Goal: Task Accomplishment & Management: Use online tool/utility

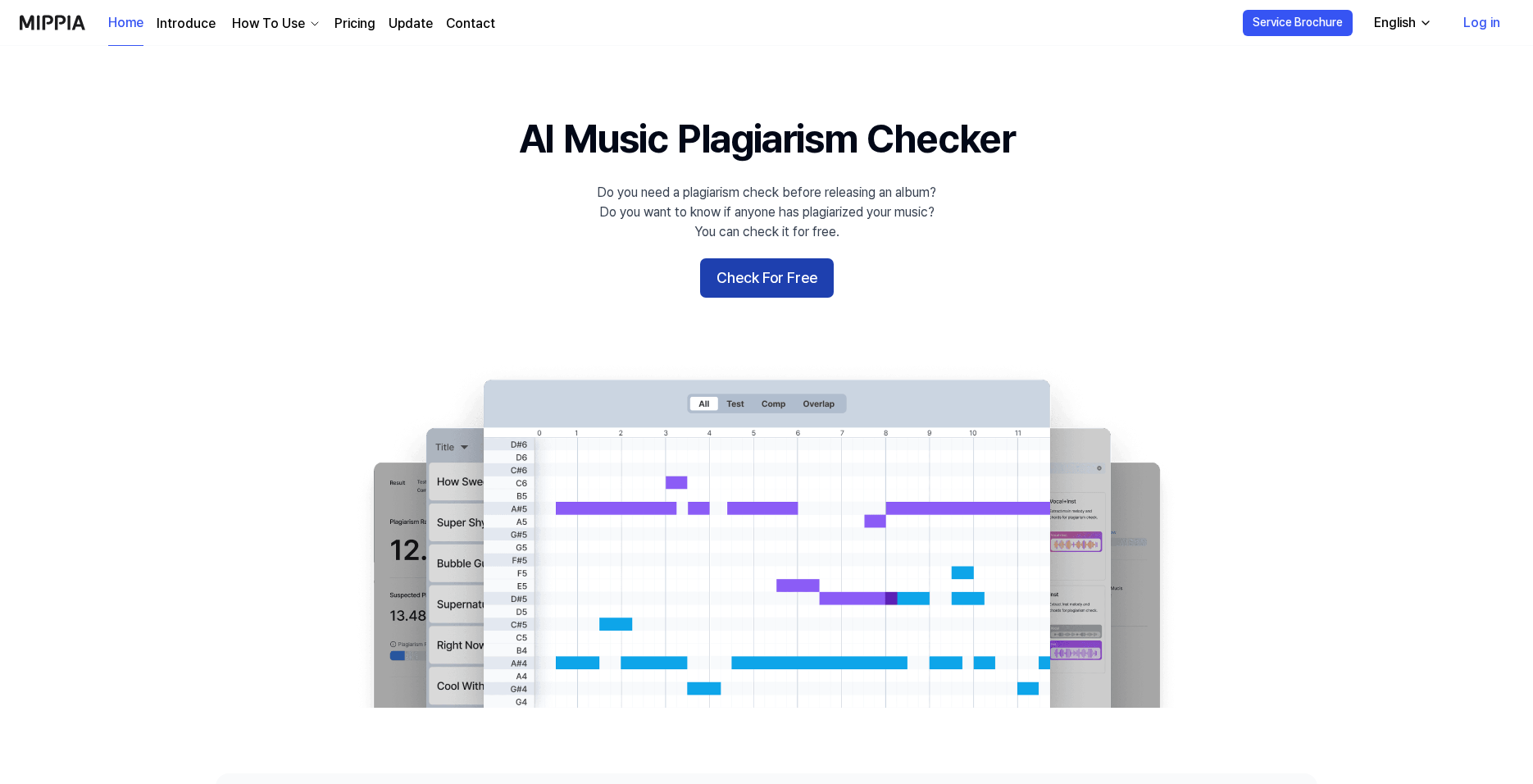
click at [773, 282] on button "Check For Free" at bounding box center [766, 278] width 134 height 40
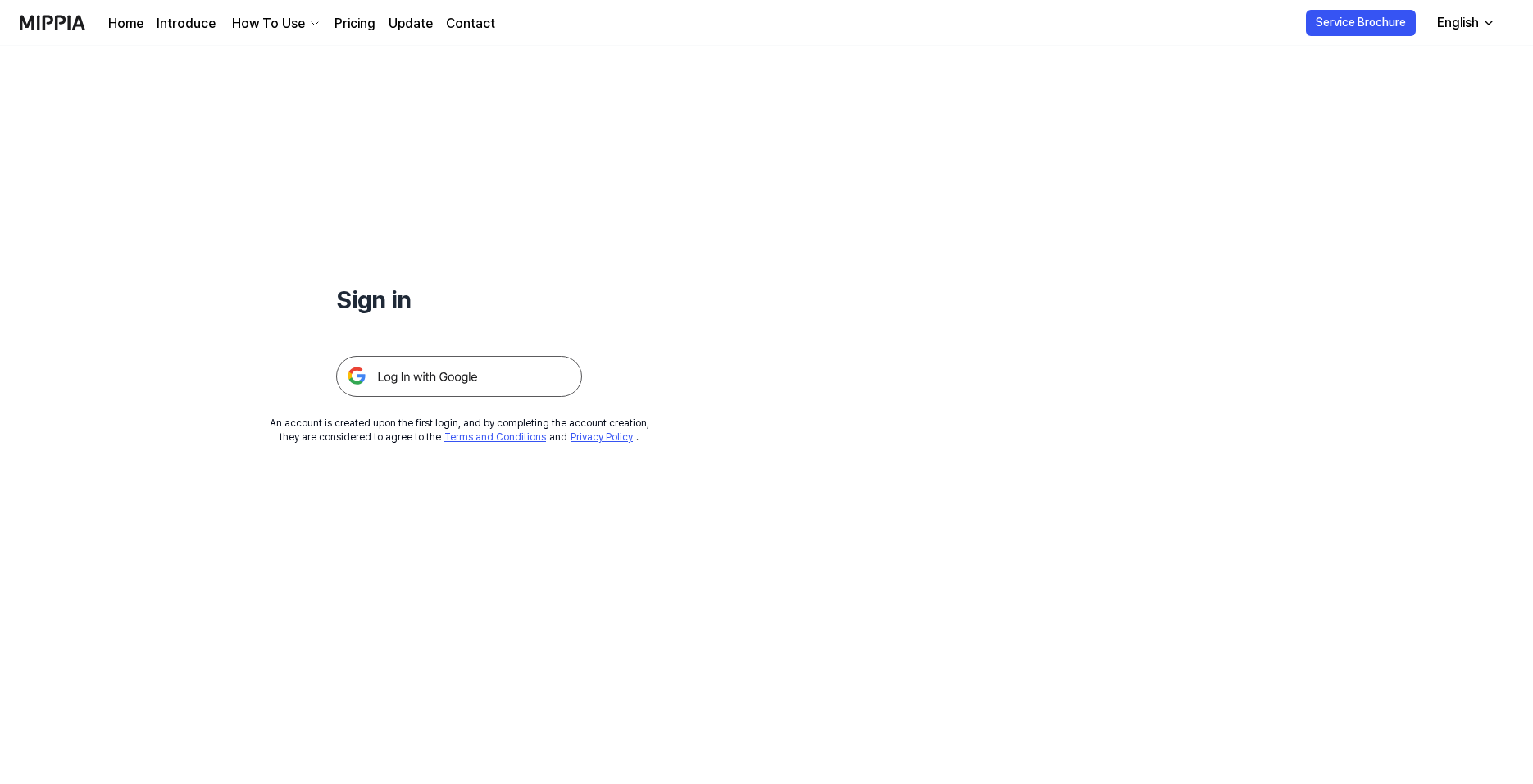
click at [387, 259] on div "Sign in" at bounding box center [458, 221] width 246 height 350
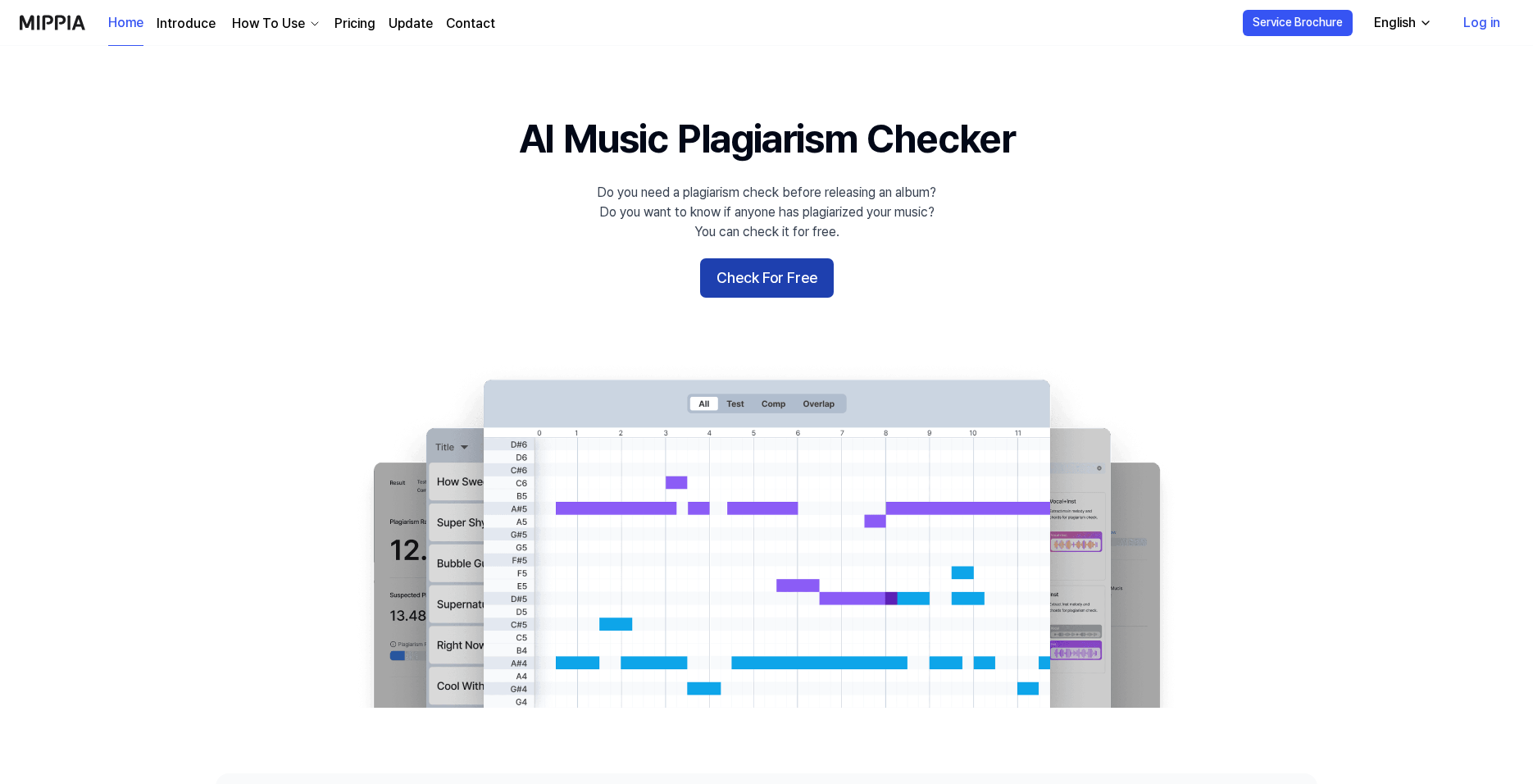
click at [787, 279] on button "Check For Free" at bounding box center [766, 278] width 134 height 40
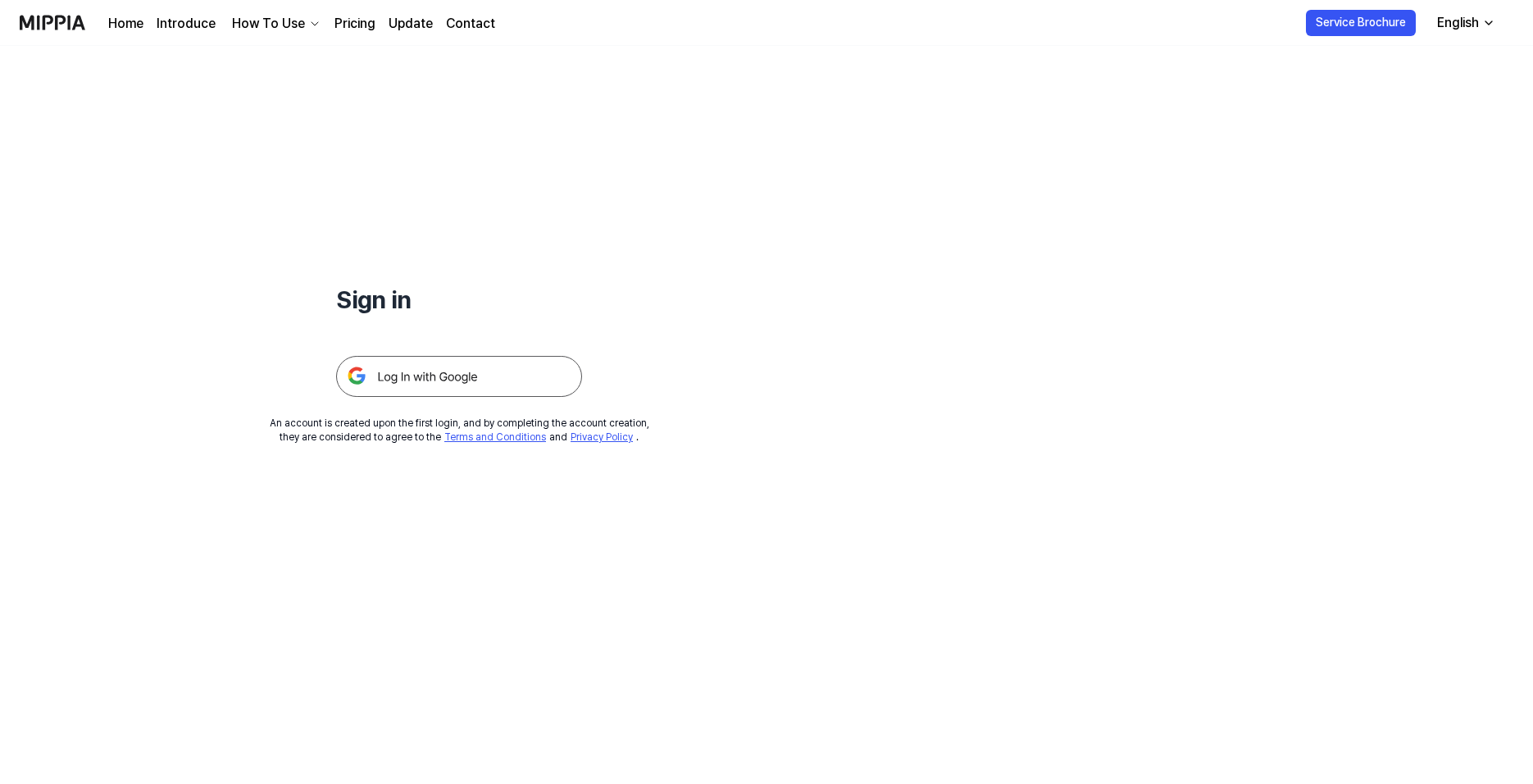
click at [432, 368] on img at bounding box center [458, 376] width 246 height 41
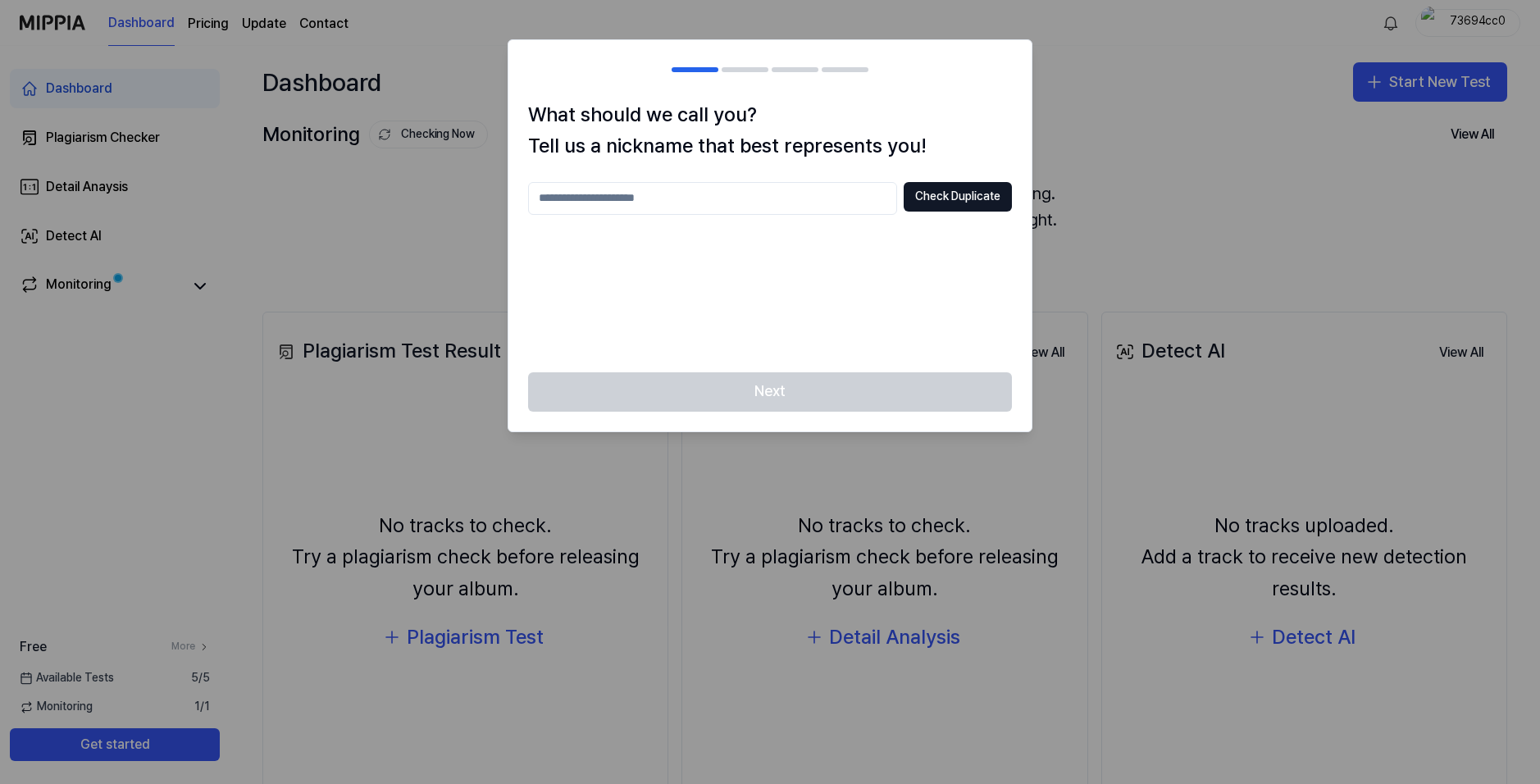
click at [779, 210] on input "text" at bounding box center [712, 198] width 369 height 33
type input "**********"
click at [962, 193] on button "Check Duplicate" at bounding box center [957, 196] width 108 height 30
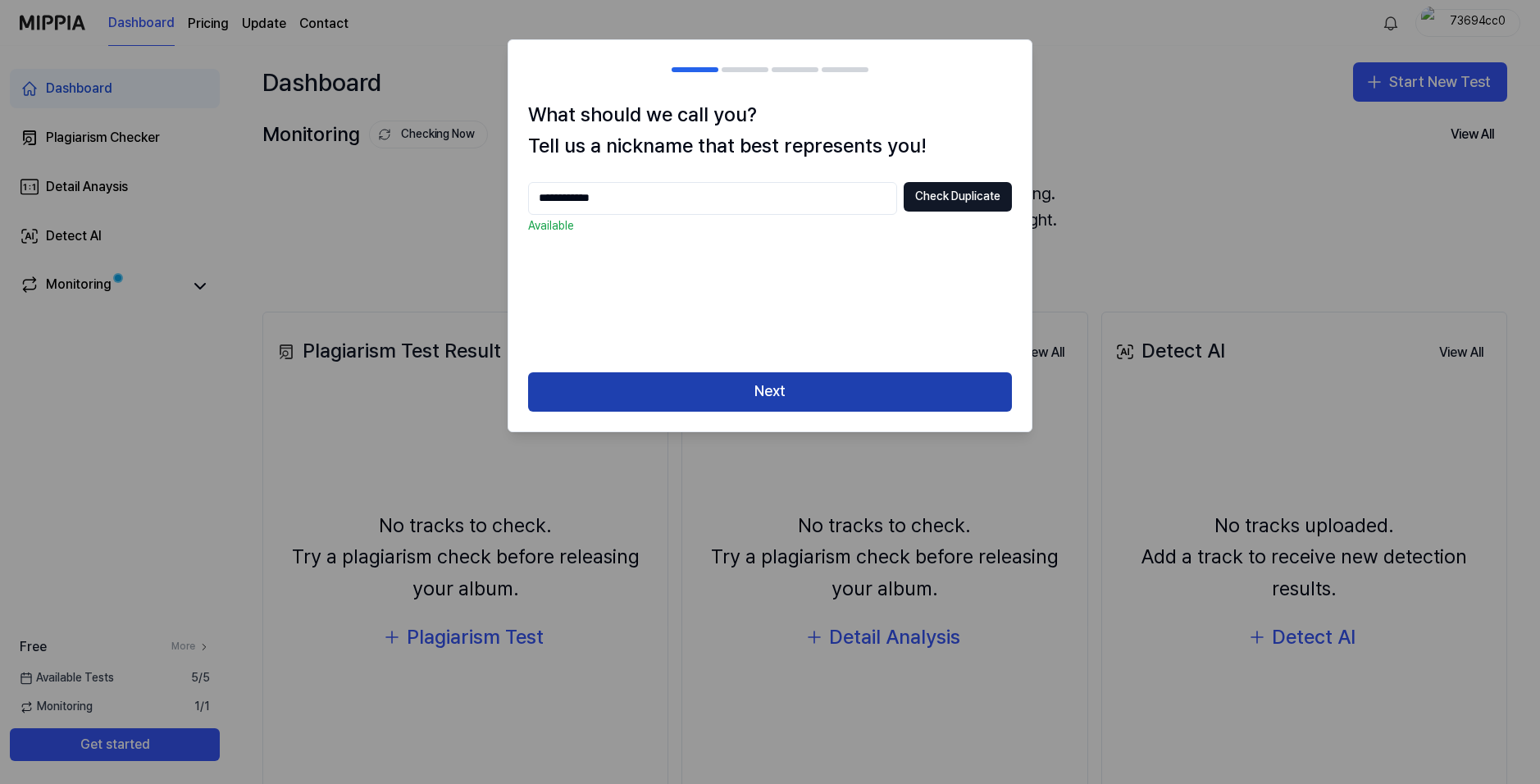
click at [825, 387] on button "Next" at bounding box center [770, 392] width 483 height 40
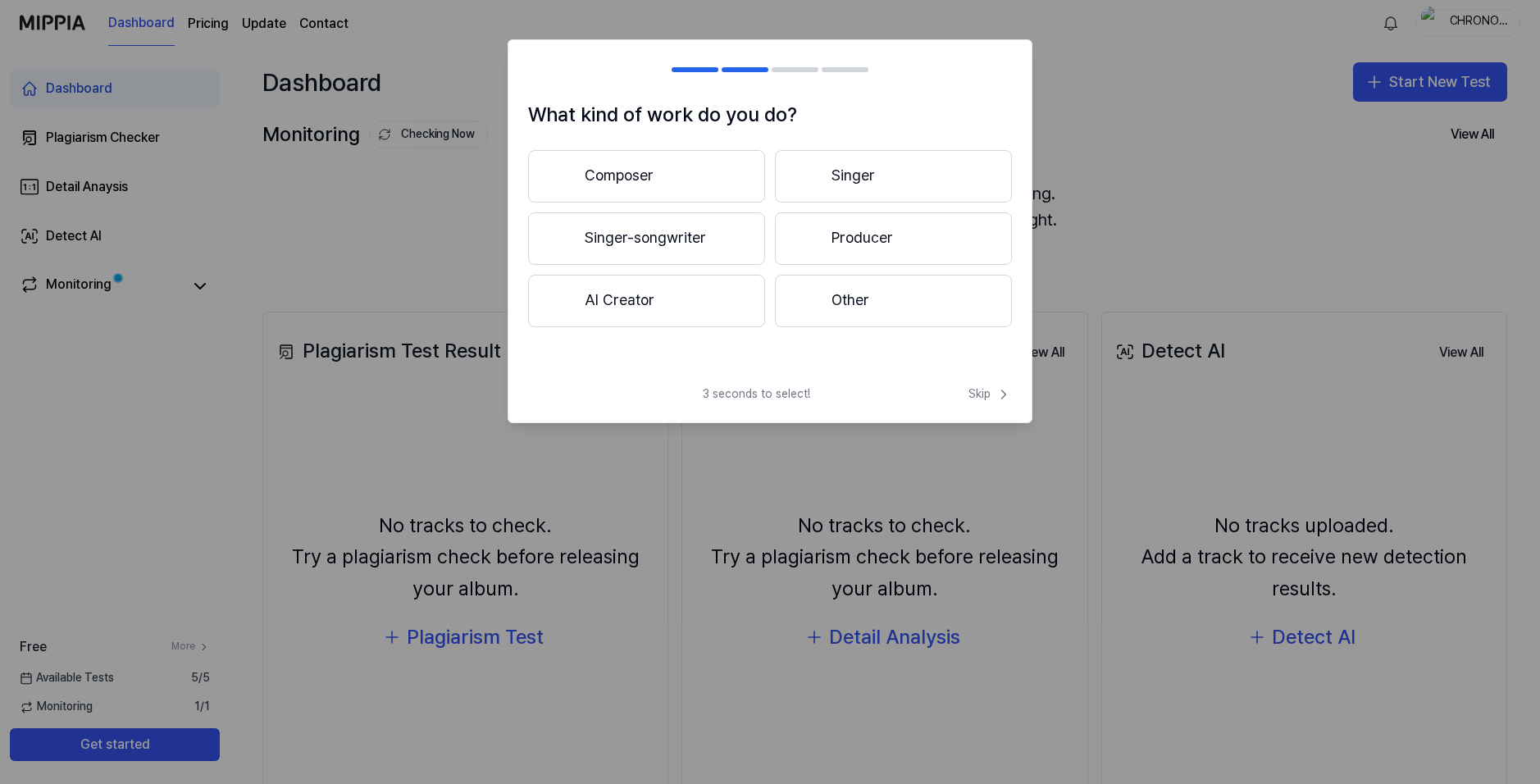
click at [851, 247] on button "Producer" at bounding box center [893, 238] width 237 height 53
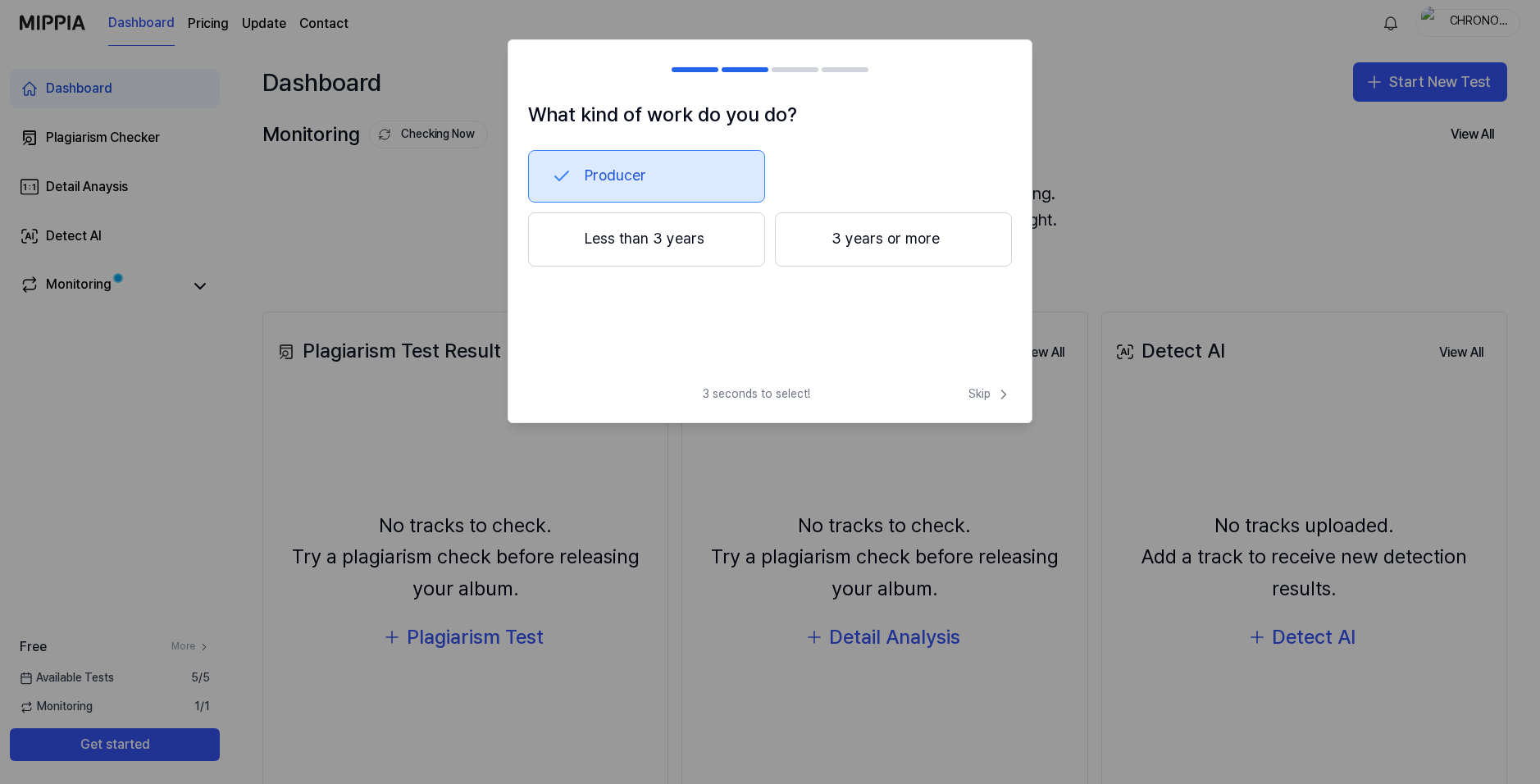
click at [856, 245] on button "3 years or more" at bounding box center [893, 239] width 237 height 54
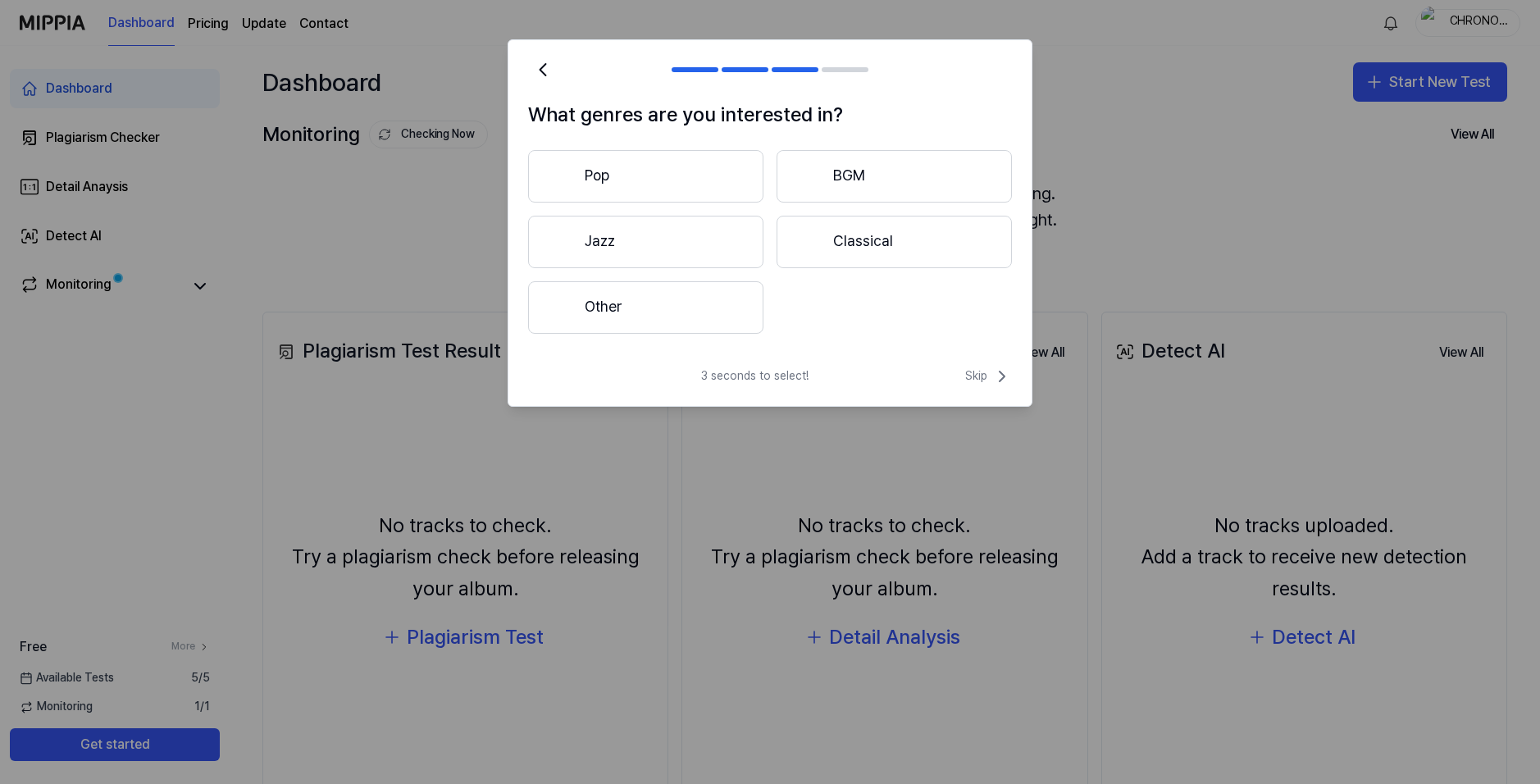
click at [661, 307] on button "Other" at bounding box center [645, 307] width 235 height 53
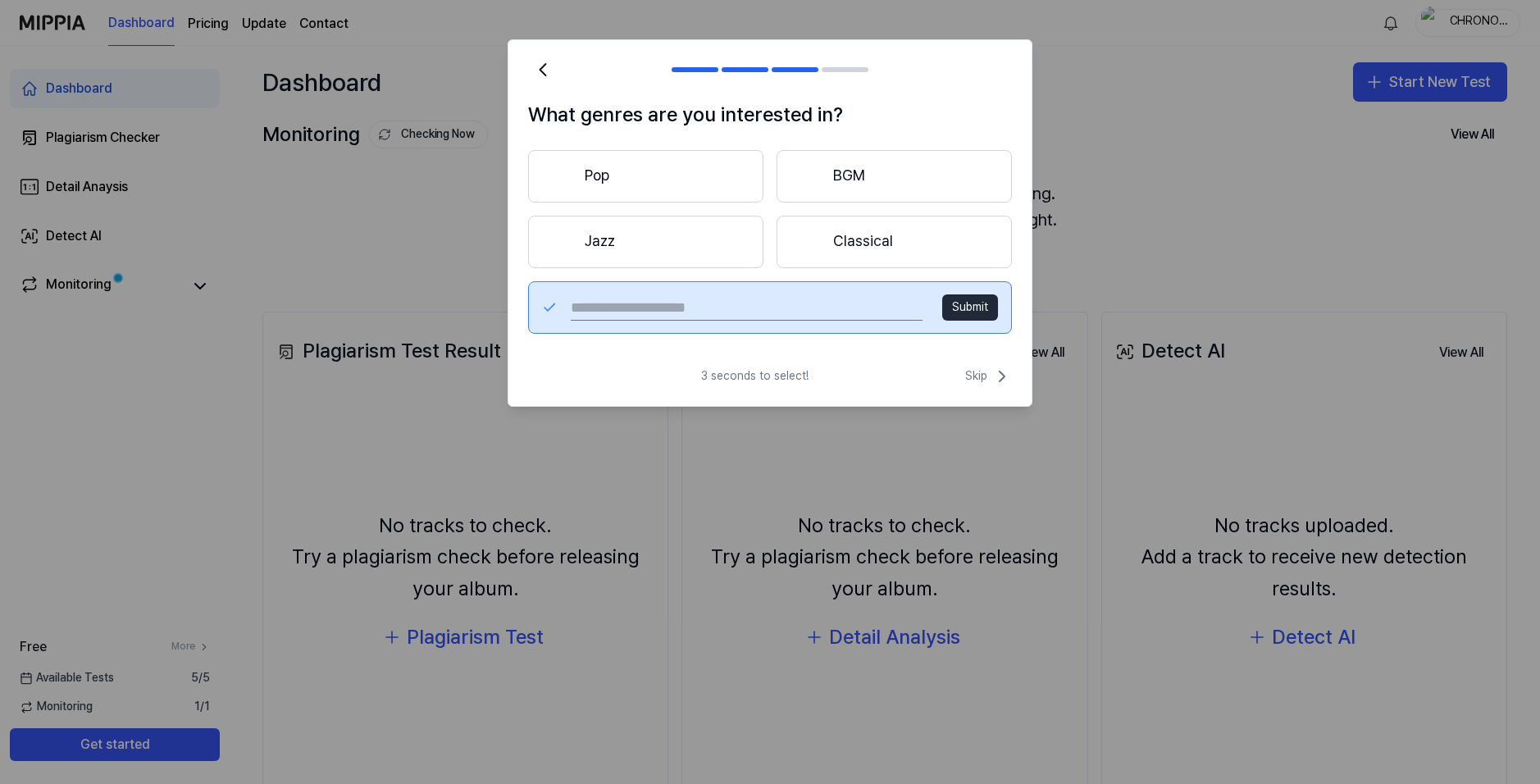
click at [779, 311] on input "text" at bounding box center [746, 307] width 352 height 26
type input "*********"
click at [954, 303] on button "Submit" at bounding box center [970, 307] width 55 height 26
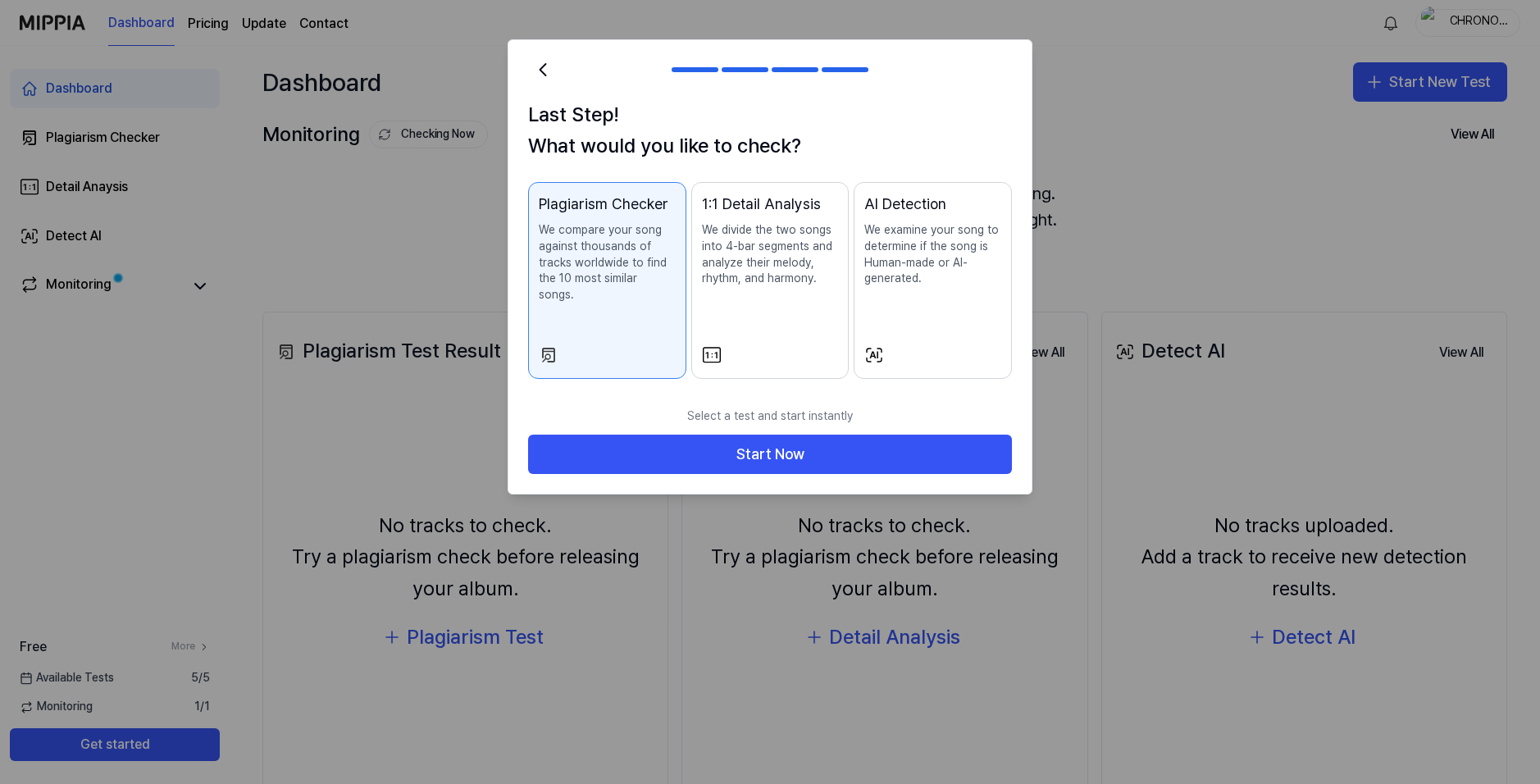
click at [784, 296] on div "1:1 Detail Analysis We divide the two songs into 4-bar segments and analyze the…" at bounding box center [770, 256] width 137 height 127
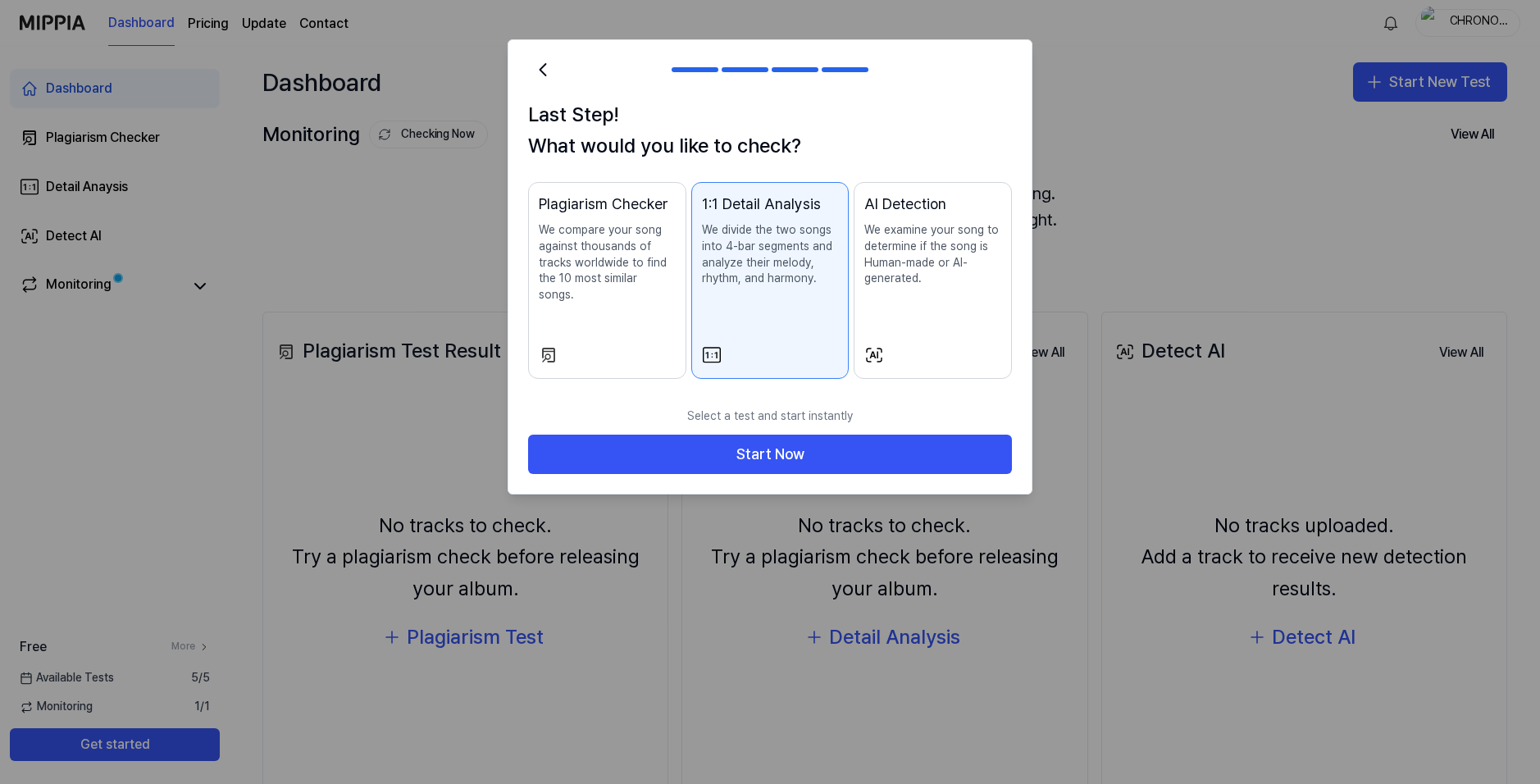
click at [913, 254] on p "We examine your song to determine if the song is Human-made or AI-generated." at bounding box center [933, 254] width 137 height 64
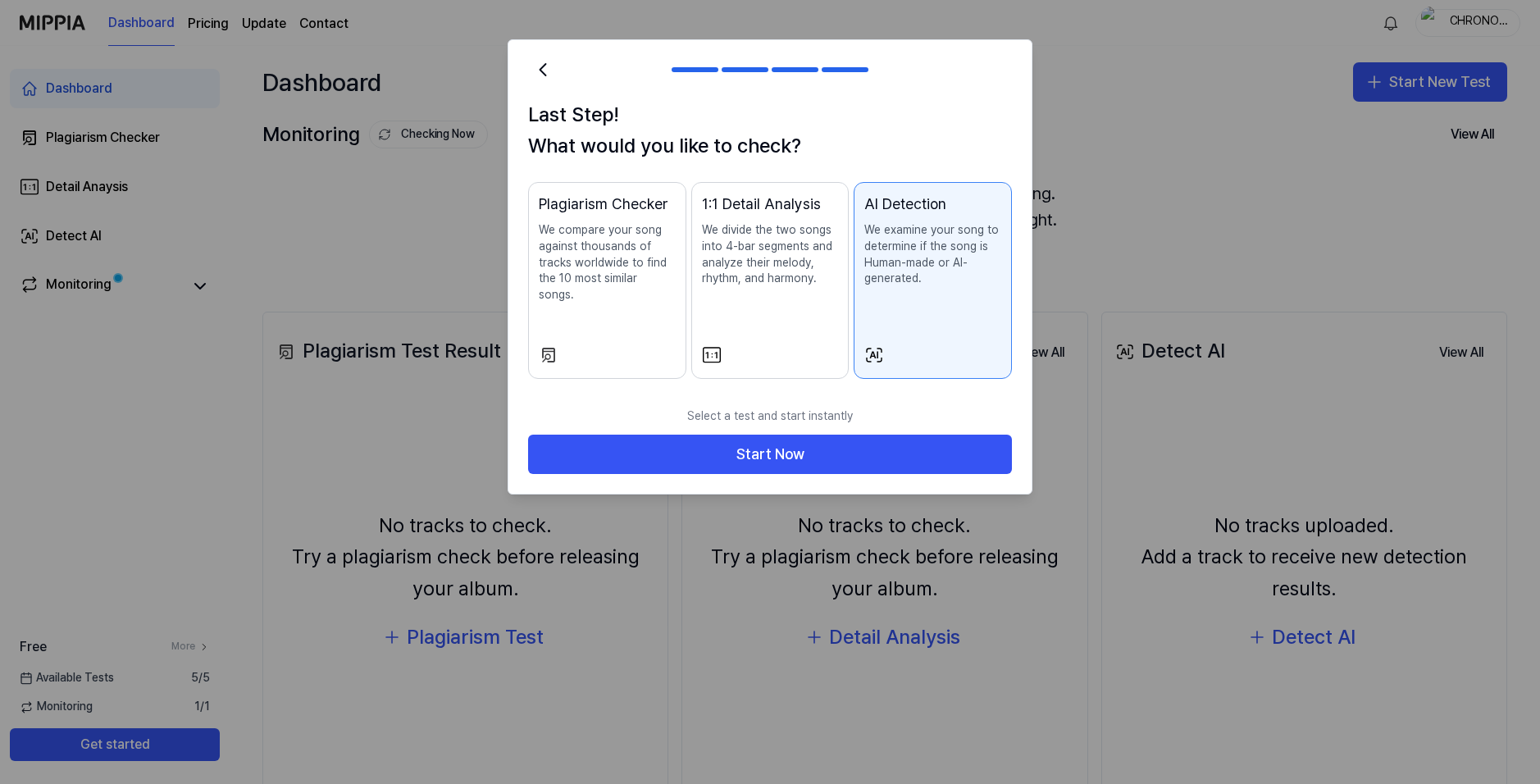
click at [615, 293] on div "Plagiarism Checker We compare your song against thousands of tracks worldwide t…" at bounding box center [607, 265] width 137 height 144
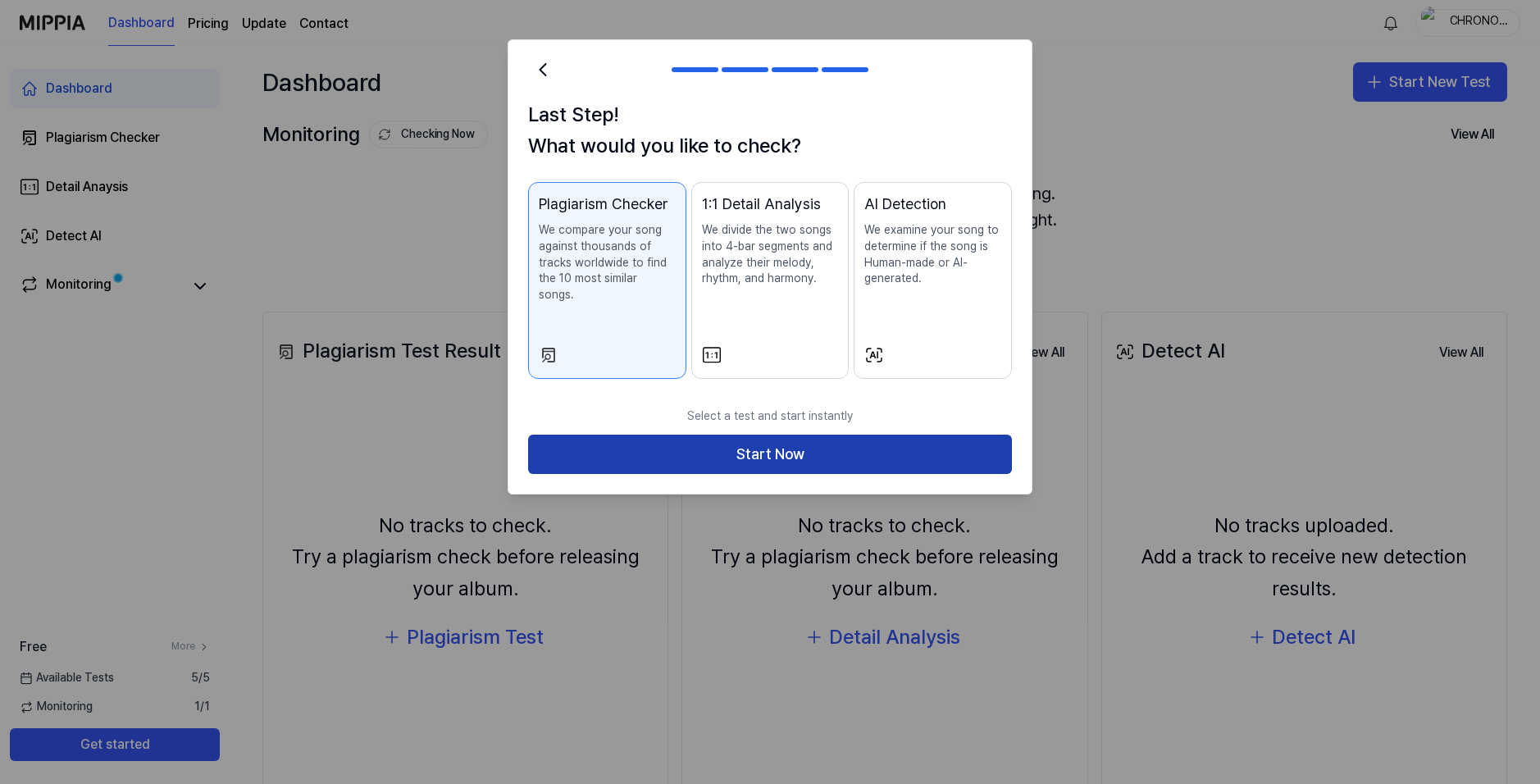
click at [805, 440] on button "Start Now" at bounding box center [770, 454] width 483 height 40
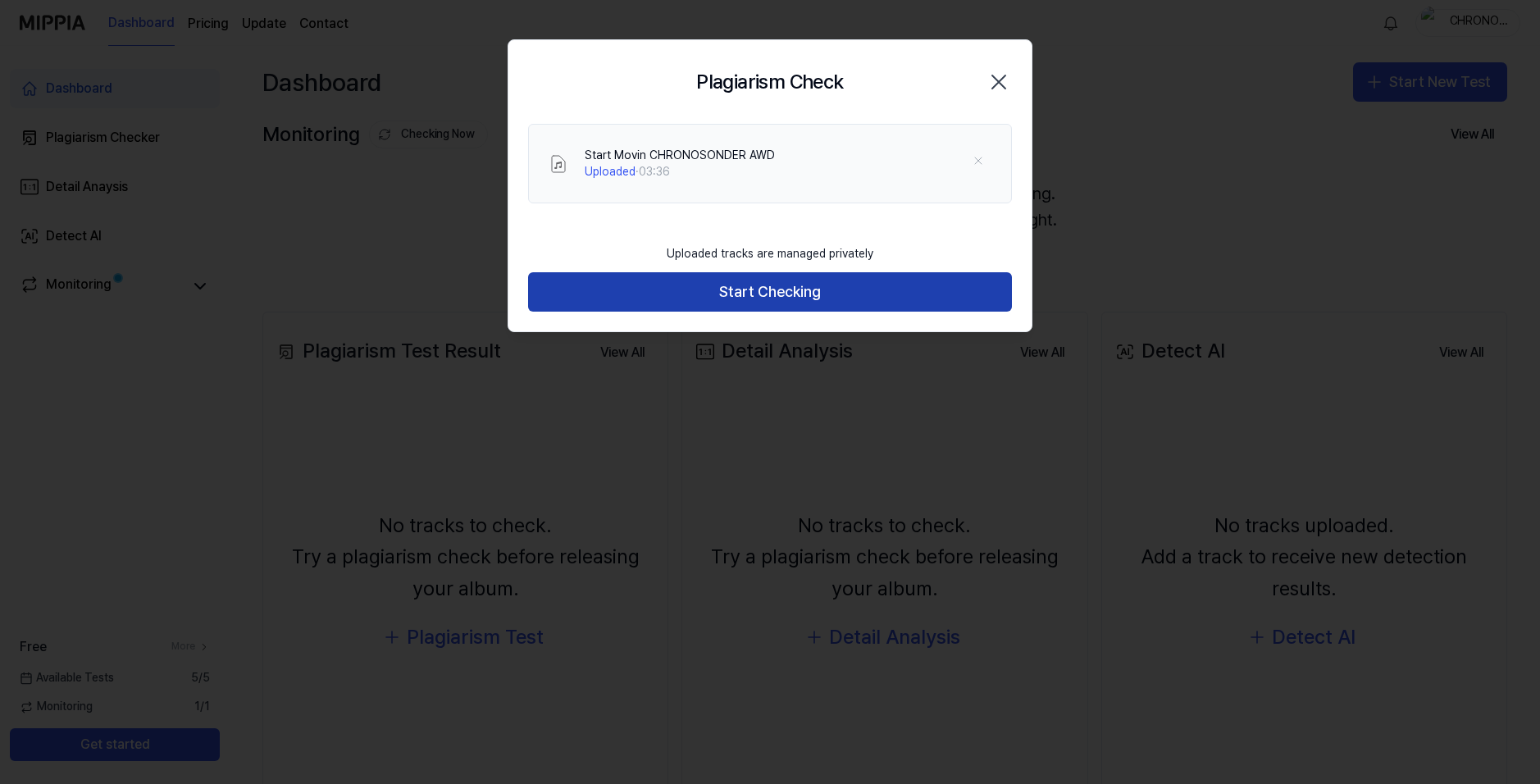
click at [825, 285] on button "Start Checking" at bounding box center [770, 291] width 483 height 40
